Goal: Download file/media

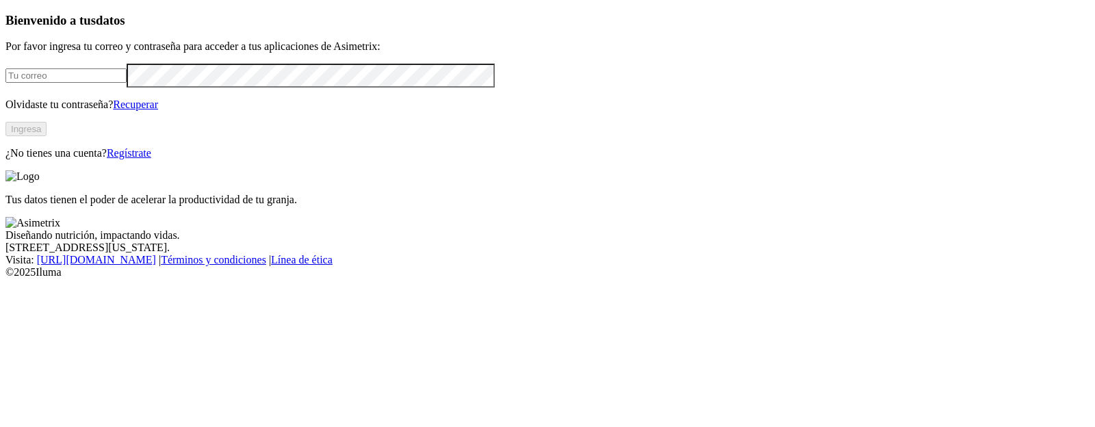
type input "[PERSON_NAME][EMAIL_ADDRESS][PERSON_NAME][DOMAIN_NAME]"
click input "submit" at bounding box center [0, 0] width 0 height 0
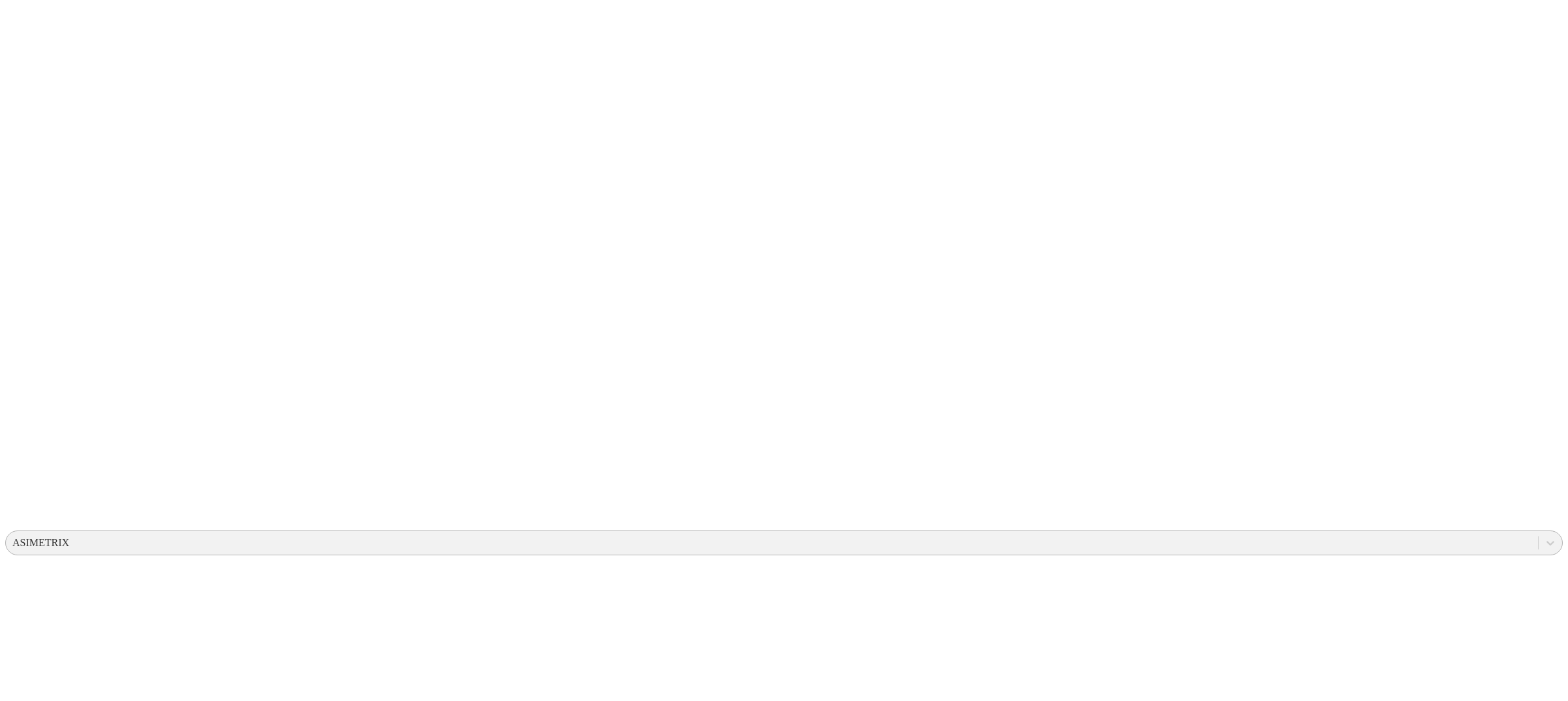
click at [1347, 533] on div "ASIMETRIX" at bounding box center [772, 542] width 1533 height 20
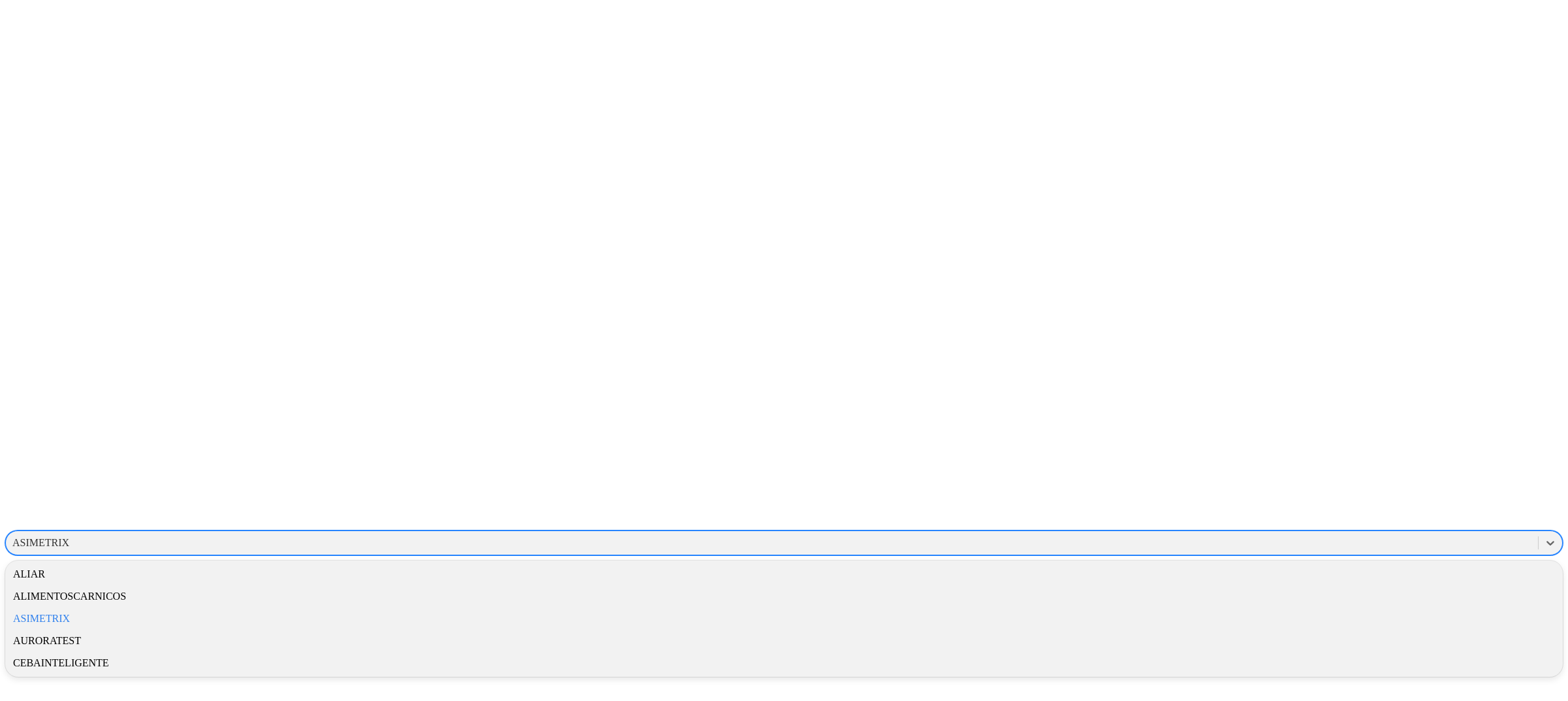
click at [1388, 563] on div "ALIAR" at bounding box center [783, 574] width 1557 height 22
